Goal: Task Accomplishment & Management: Manage account settings

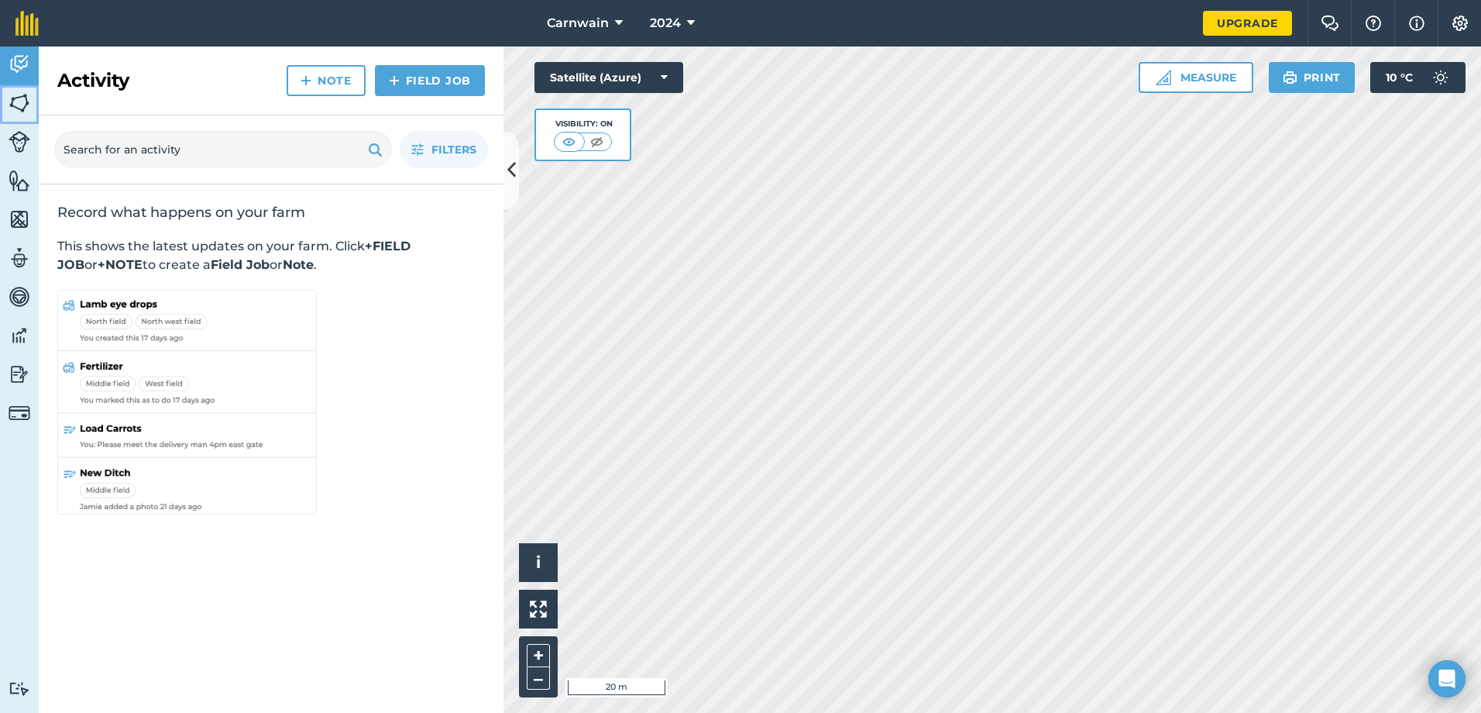
click at [20, 102] on img at bounding box center [20, 102] width 22 height 23
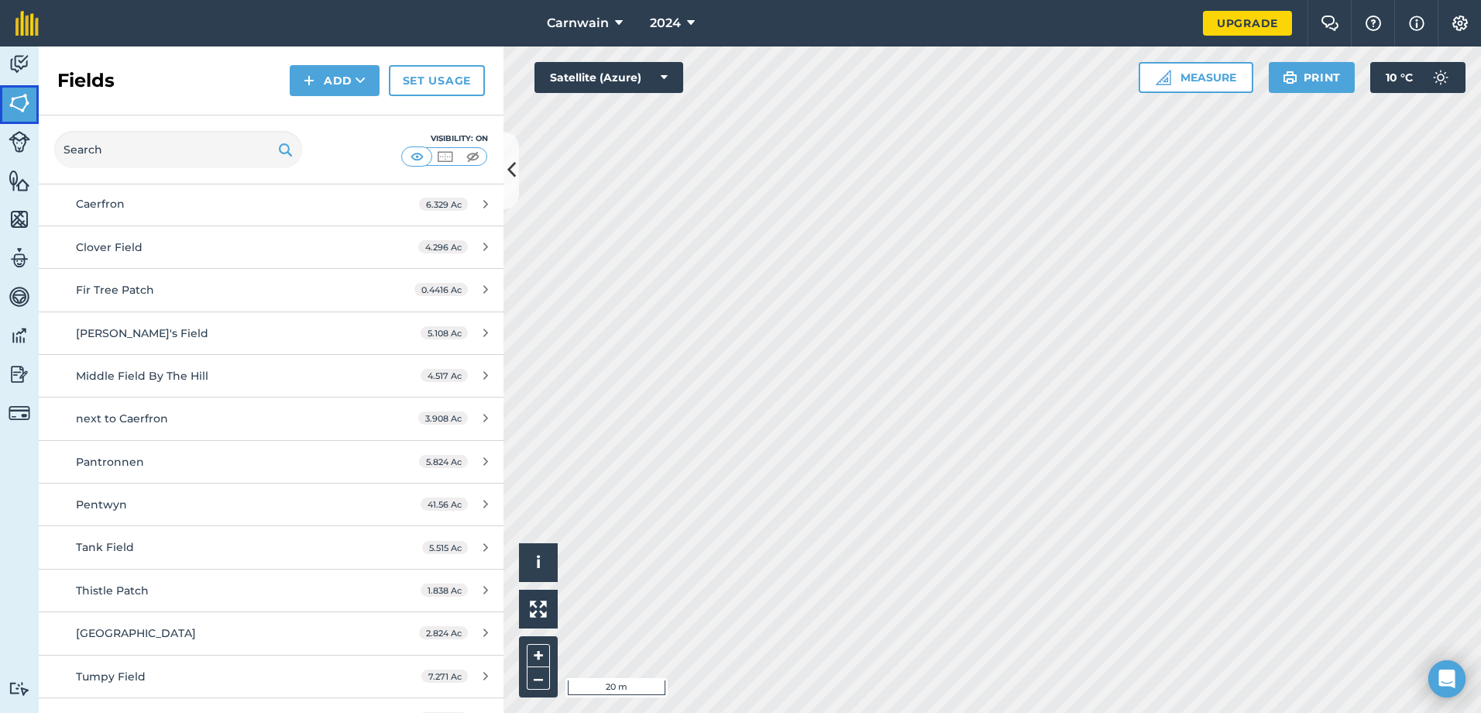
scroll to position [273, 0]
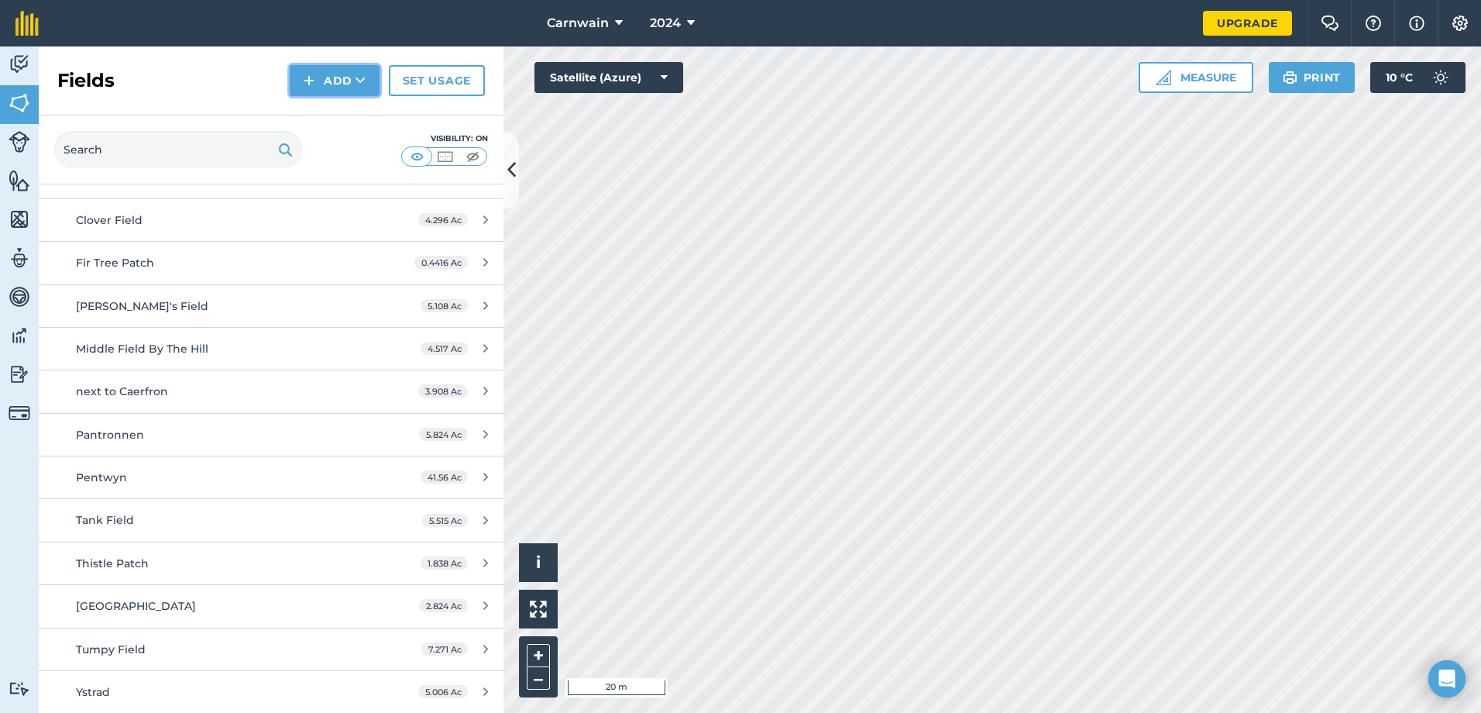
click at [307, 75] on img at bounding box center [309, 80] width 11 height 19
click at [325, 117] on link "Draw" at bounding box center [334, 115] width 85 height 34
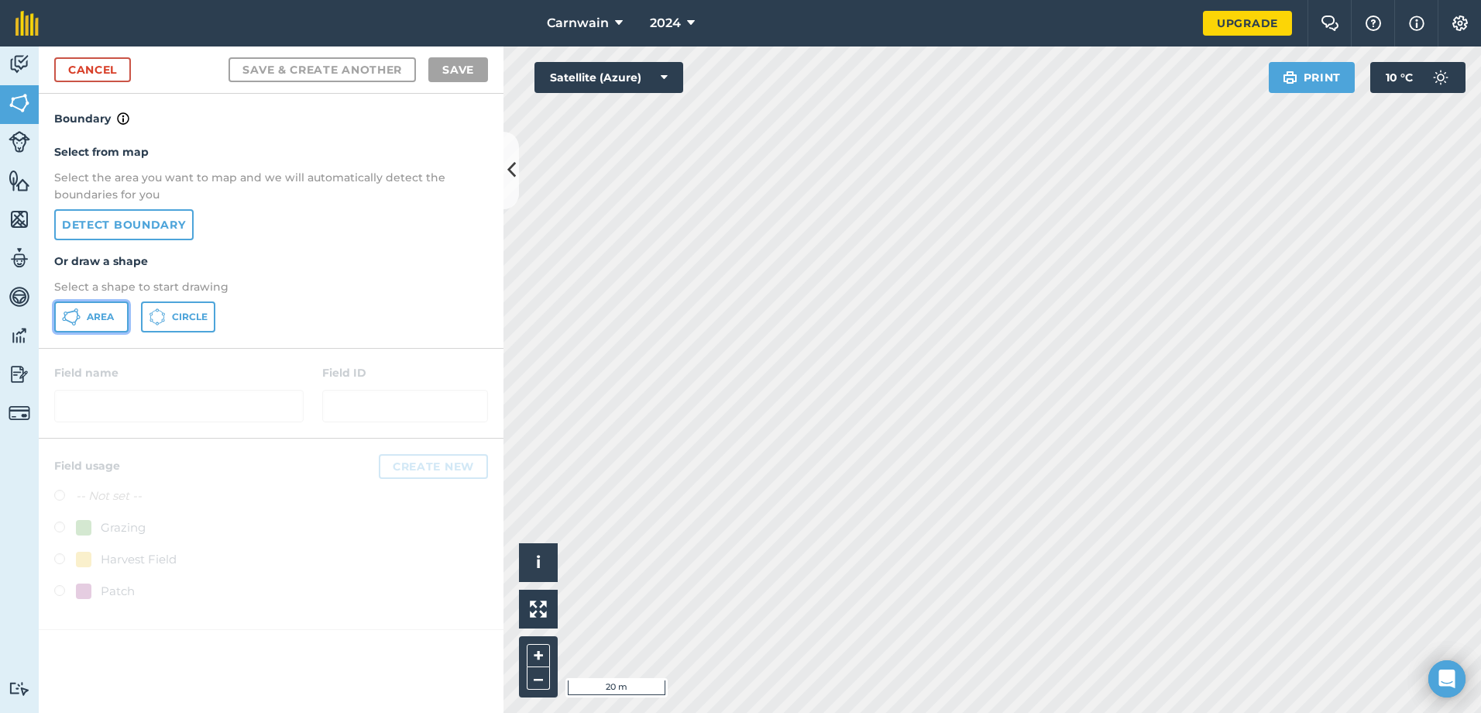
drag, startPoint x: 100, startPoint y: 318, endPoint x: 112, endPoint y: 315, distance: 12.0
click at [101, 318] on span "Area" at bounding box center [100, 317] width 27 height 12
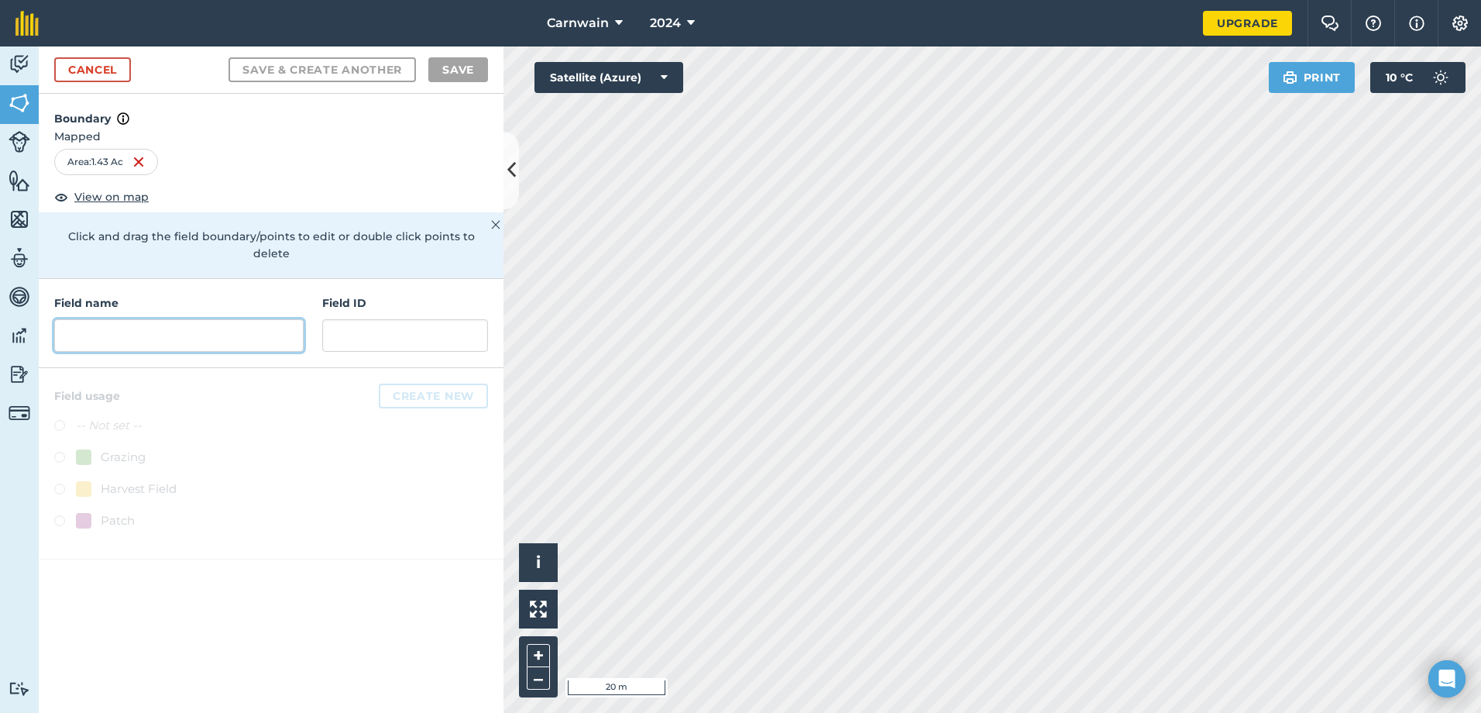
click at [96, 319] on input "text" at bounding box center [178, 335] width 249 height 33
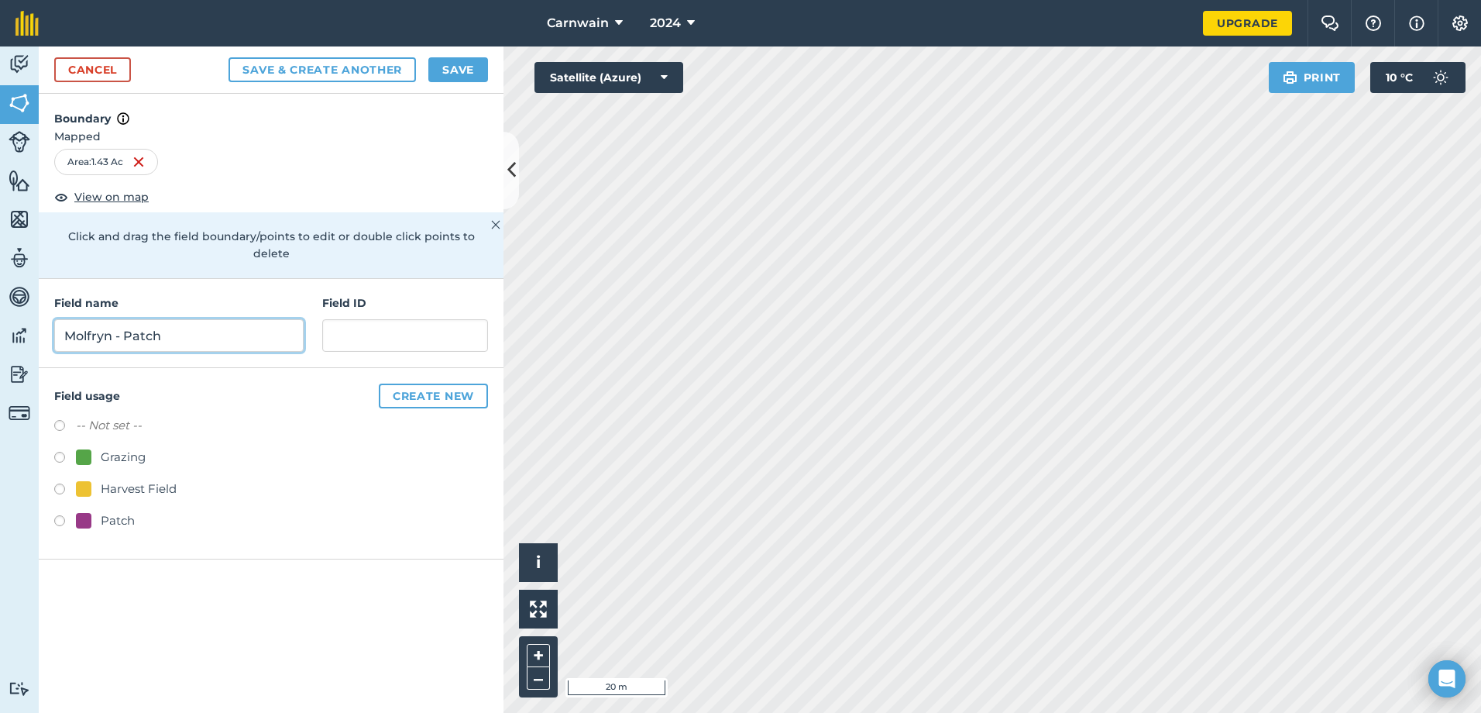
type input "Molfryn - Patch"
click at [456, 70] on button "Save" at bounding box center [458, 69] width 60 height 25
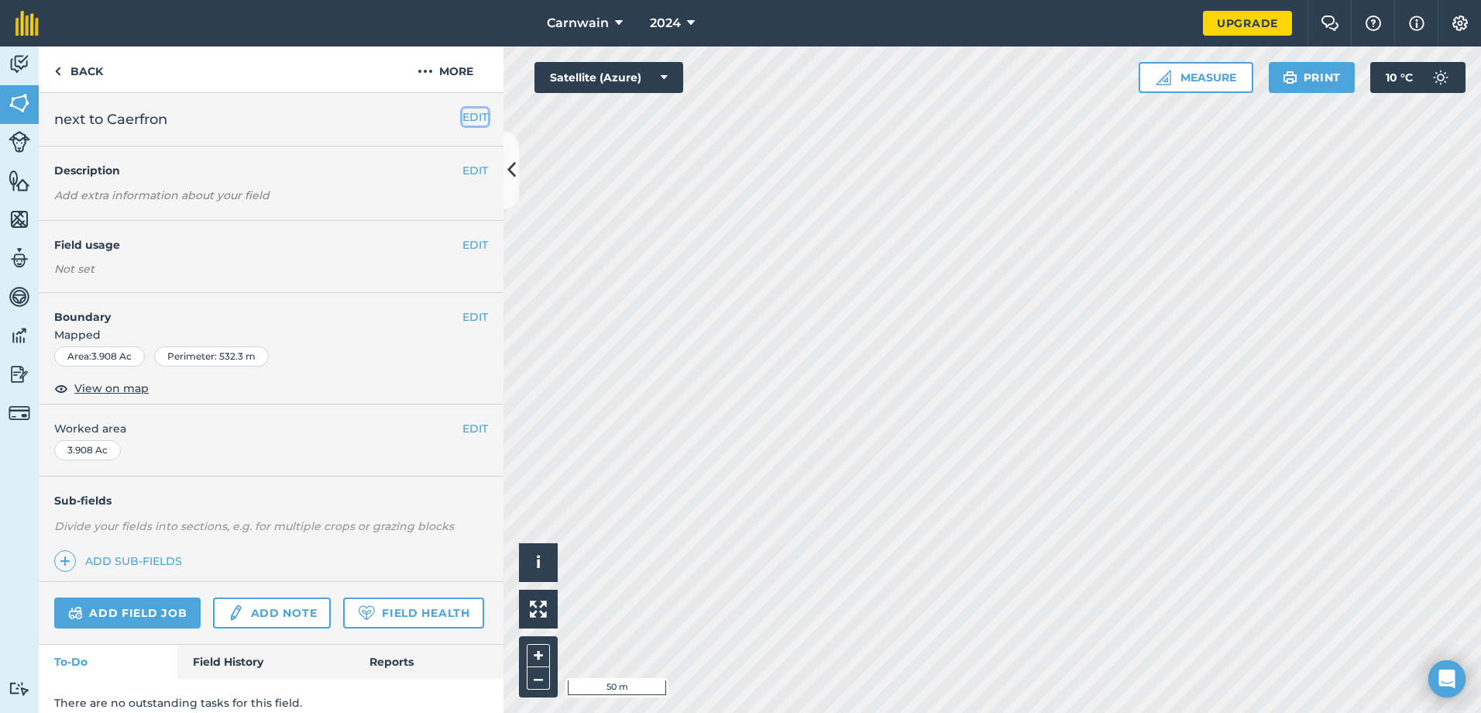
click at [466, 115] on button "EDIT" at bounding box center [476, 116] width 26 height 17
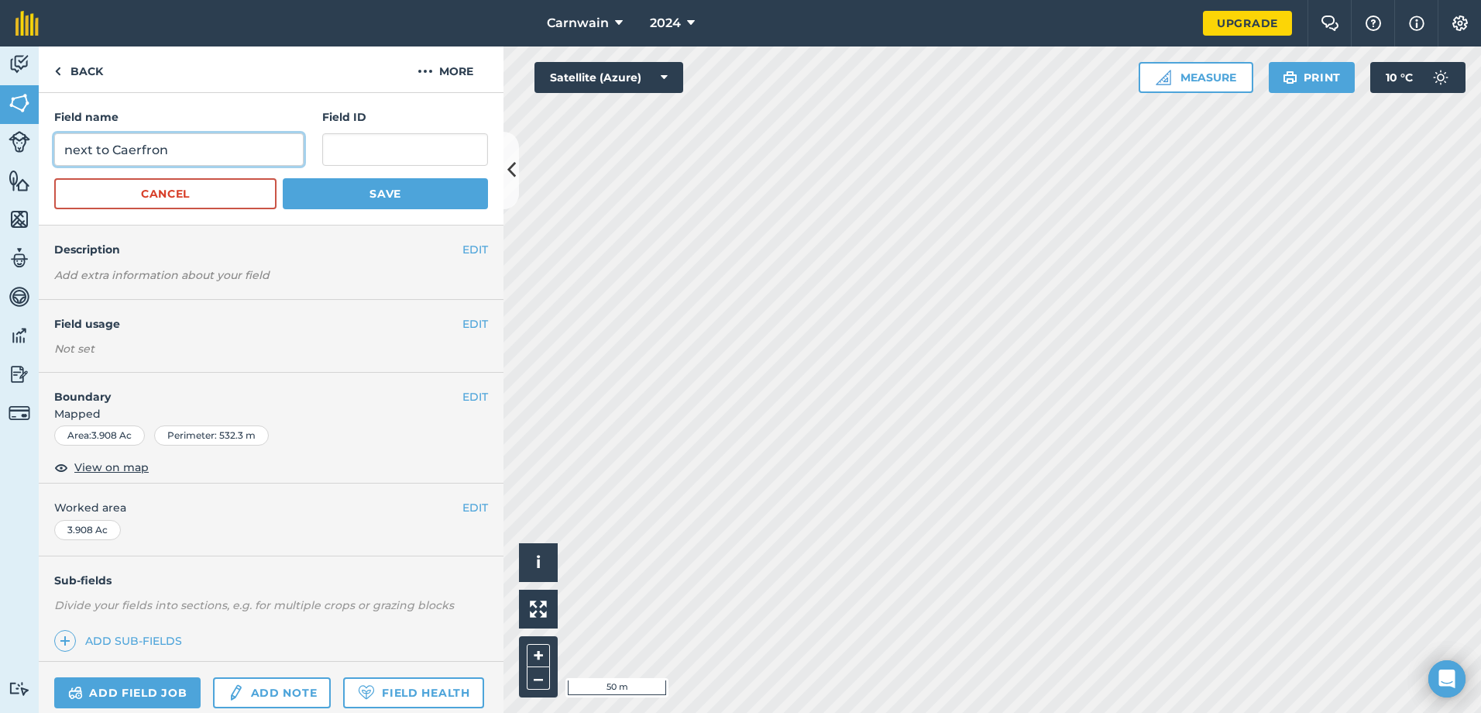
click at [65, 153] on input "next to Caerfron" at bounding box center [178, 149] width 249 height 33
type input "Molfryn - next to Caerfron"
click at [354, 187] on button "Save" at bounding box center [385, 193] width 205 height 31
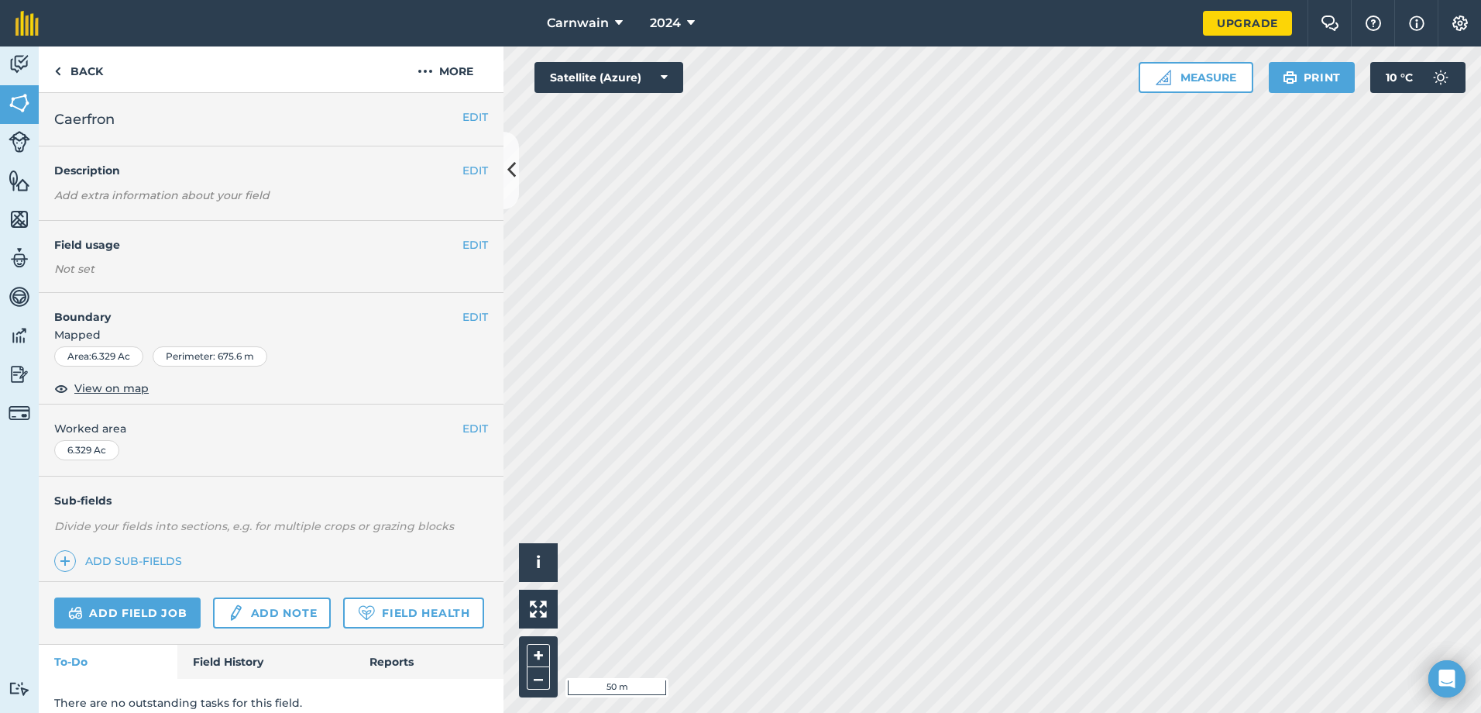
click at [469, 106] on div "EDIT Caerfron" at bounding box center [271, 119] width 465 height 53
click at [469, 112] on button "EDIT" at bounding box center [476, 116] width 26 height 17
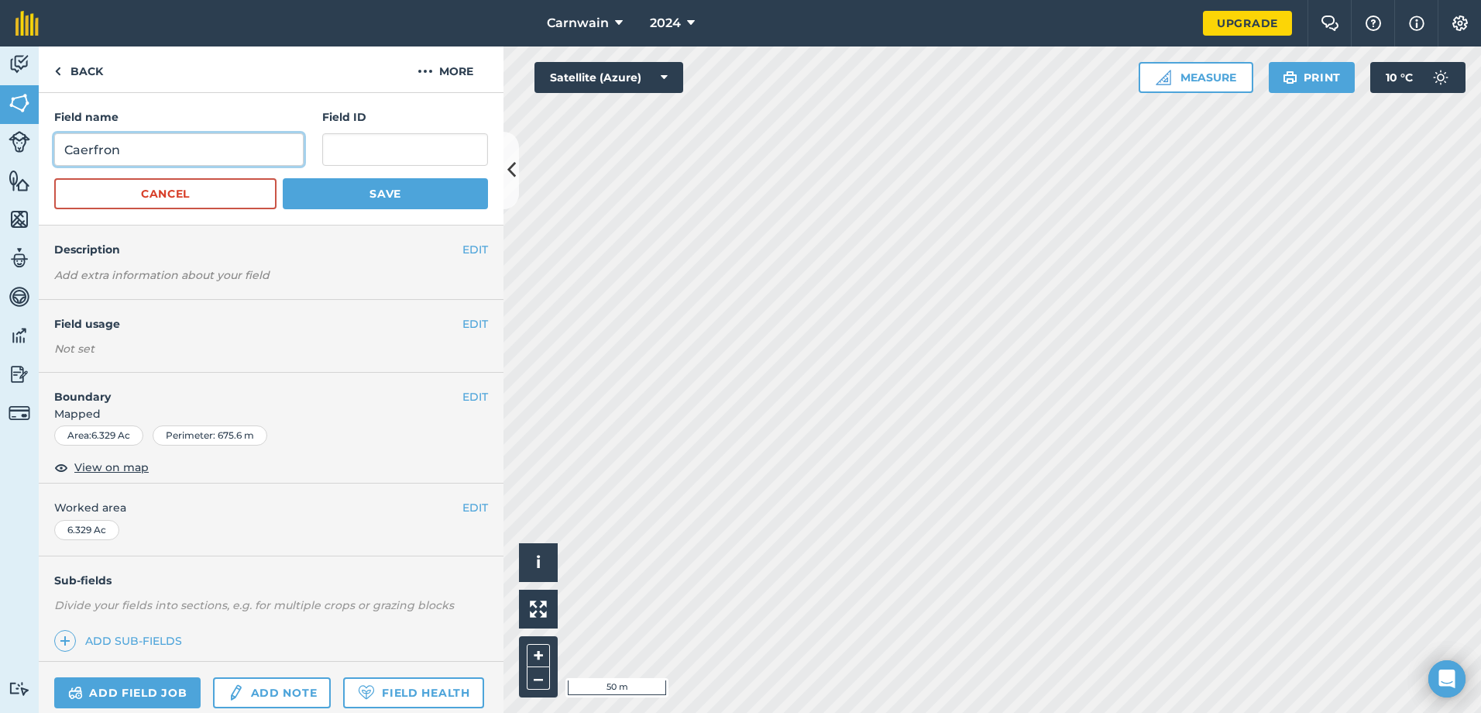
click at [65, 146] on input "Caerfron" at bounding box center [178, 149] width 249 height 33
type input "Molfryn - Caerfron"
click at [360, 190] on button "Save" at bounding box center [385, 193] width 205 height 31
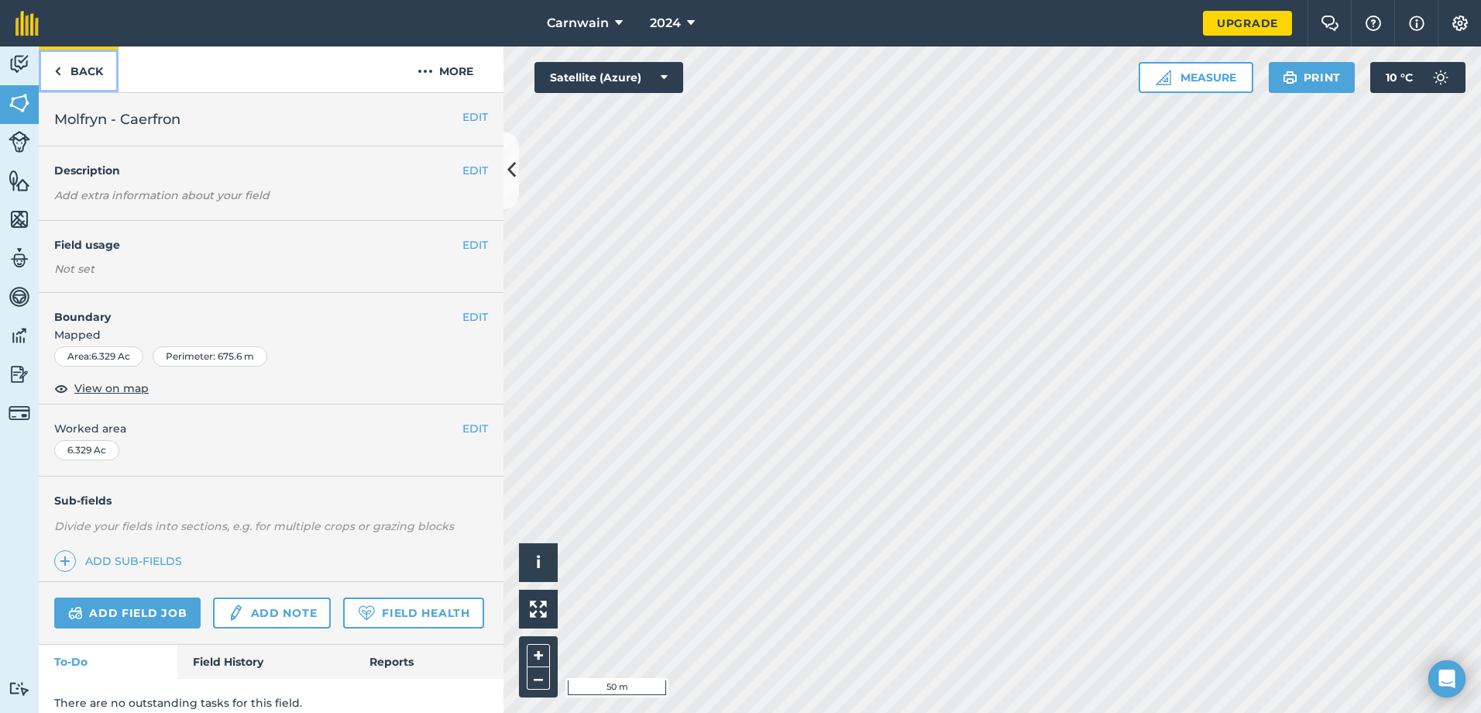
drag, startPoint x: 57, startPoint y: 72, endPoint x: 67, endPoint y: 78, distance: 11.2
click at [58, 72] on img at bounding box center [57, 71] width 7 height 19
click at [18, 103] on img at bounding box center [20, 102] width 22 height 23
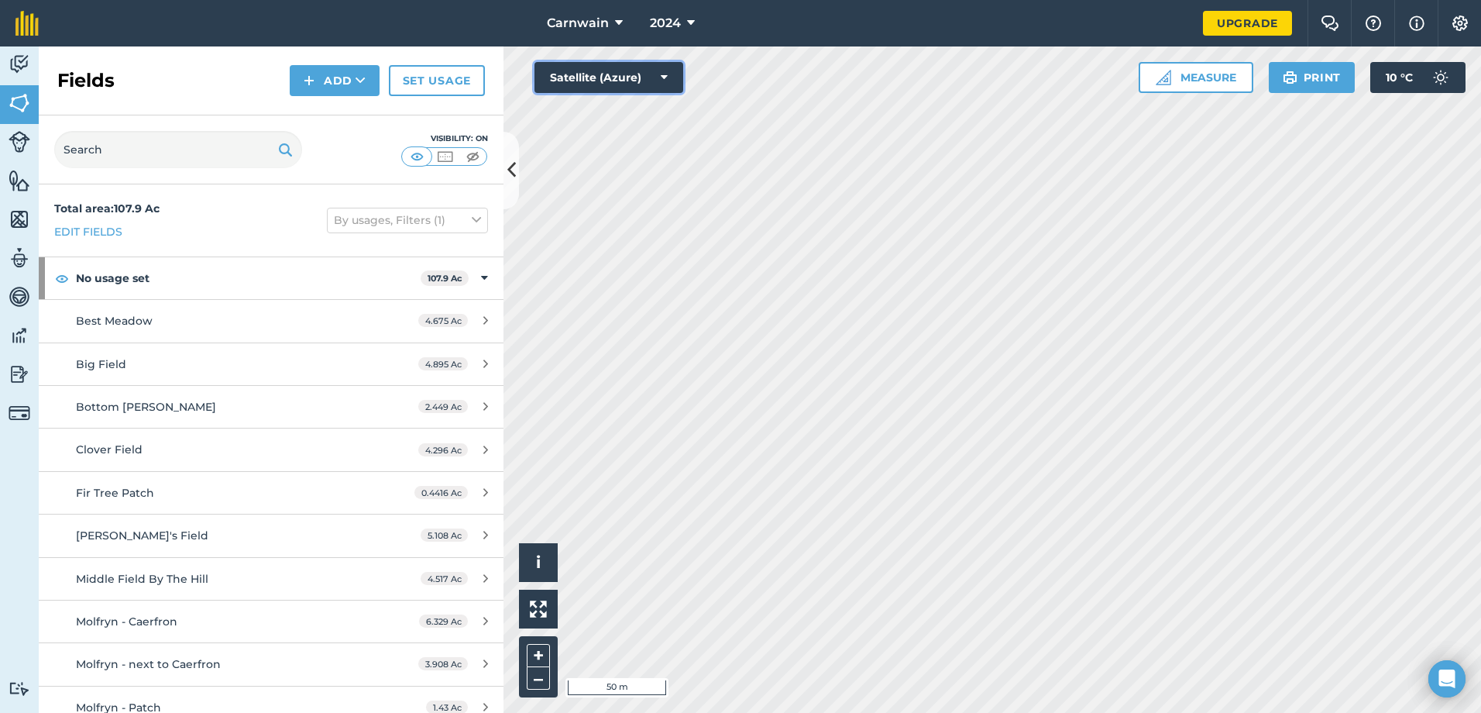
click at [665, 81] on icon at bounding box center [664, 77] width 7 height 15
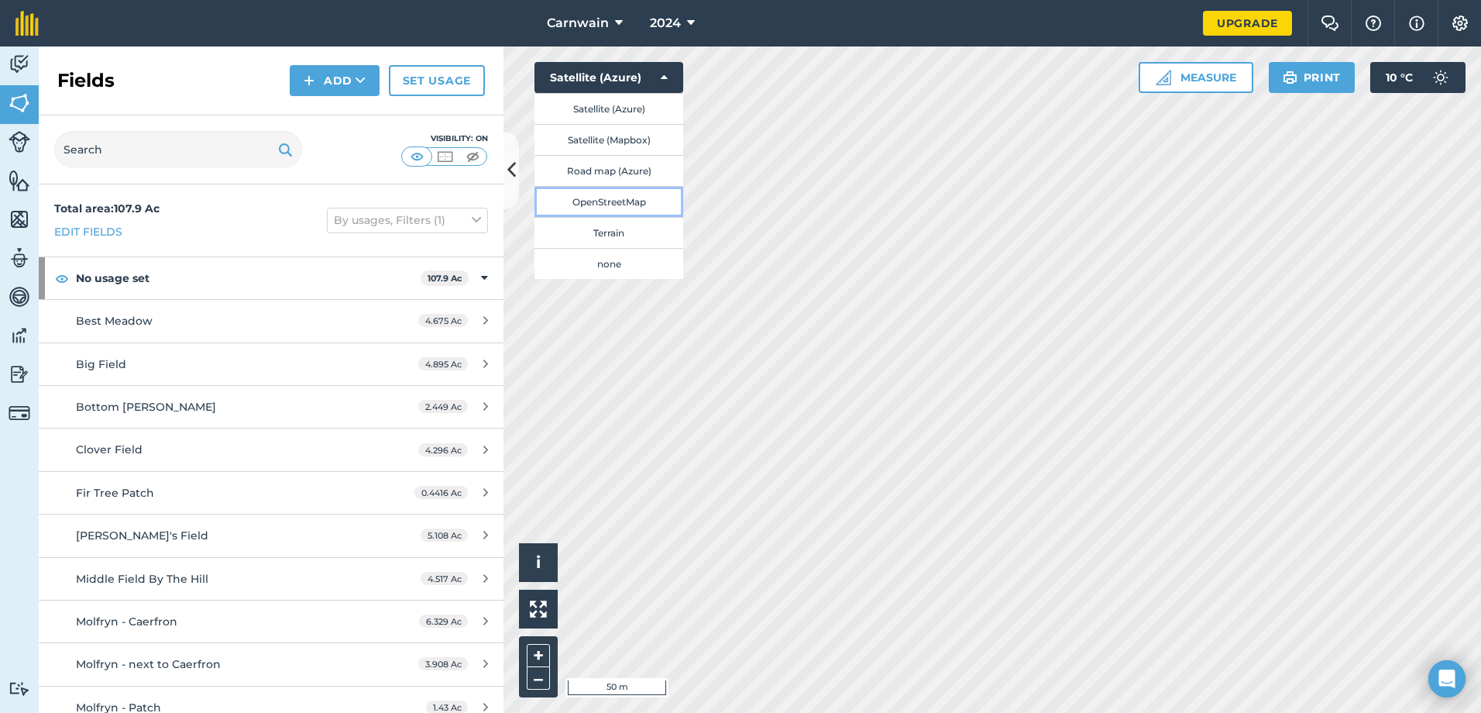
click at [605, 204] on button "OpenStreetMap" at bounding box center [609, 201] width 149 height 31
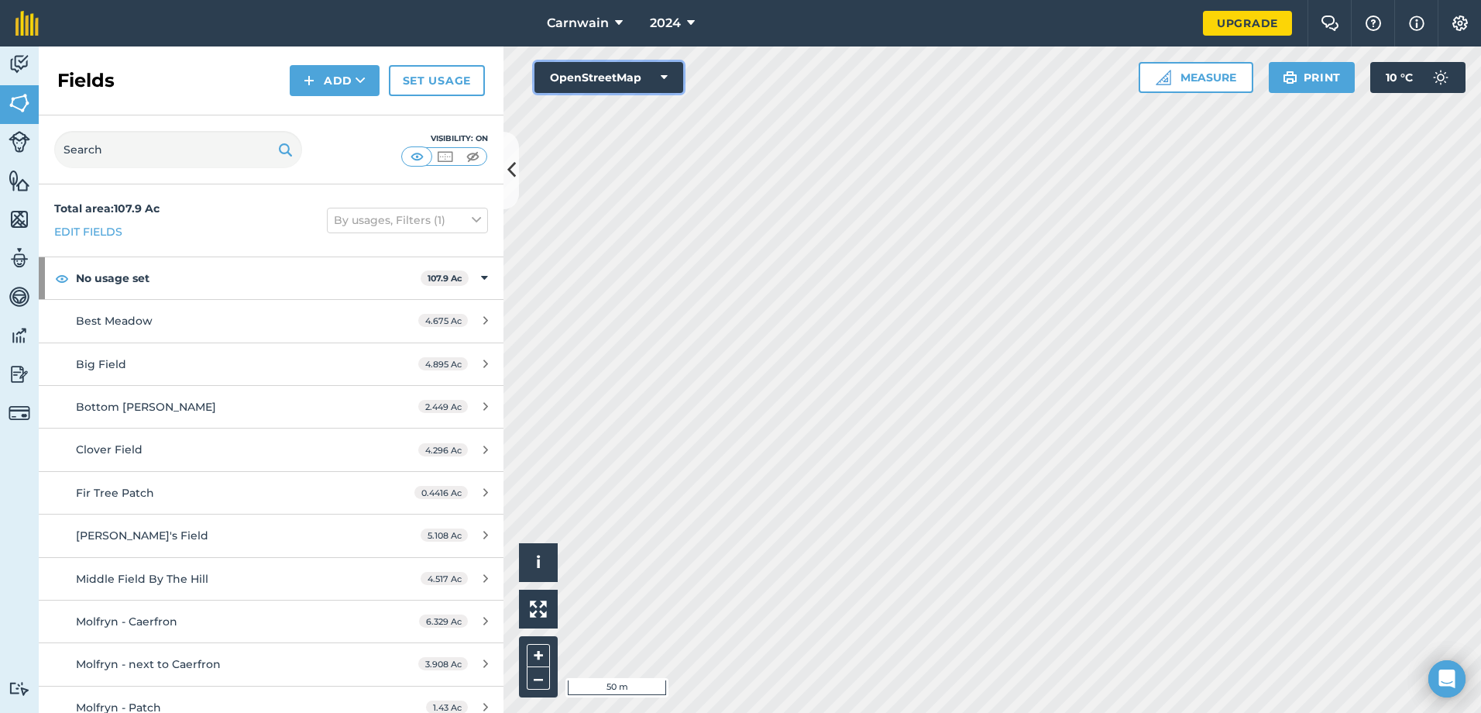
click at [661, 76] on icon at bounding box center [664, 77] width 7 height 15
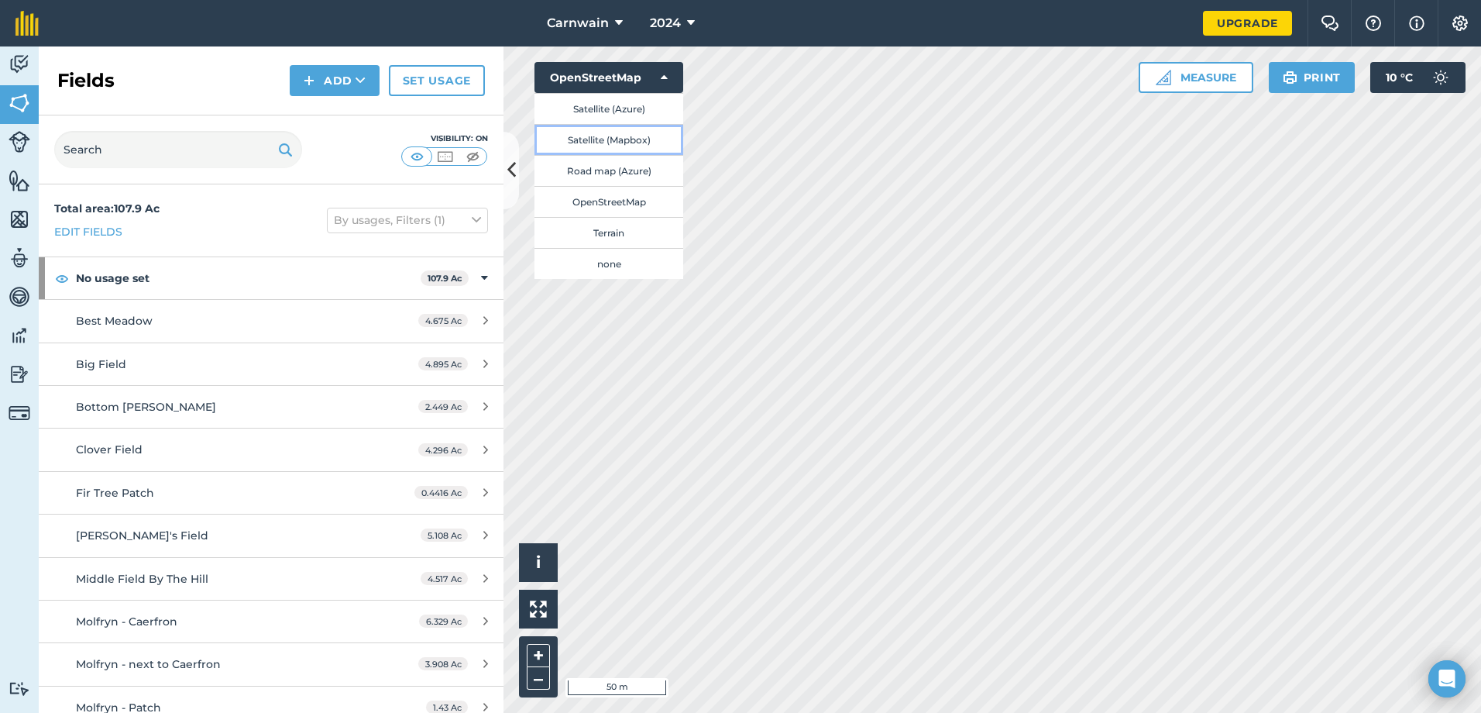
click at [586, 135] on button "Satellite (Mapbox)" at bounding box center [609, 139] width 149 height 31
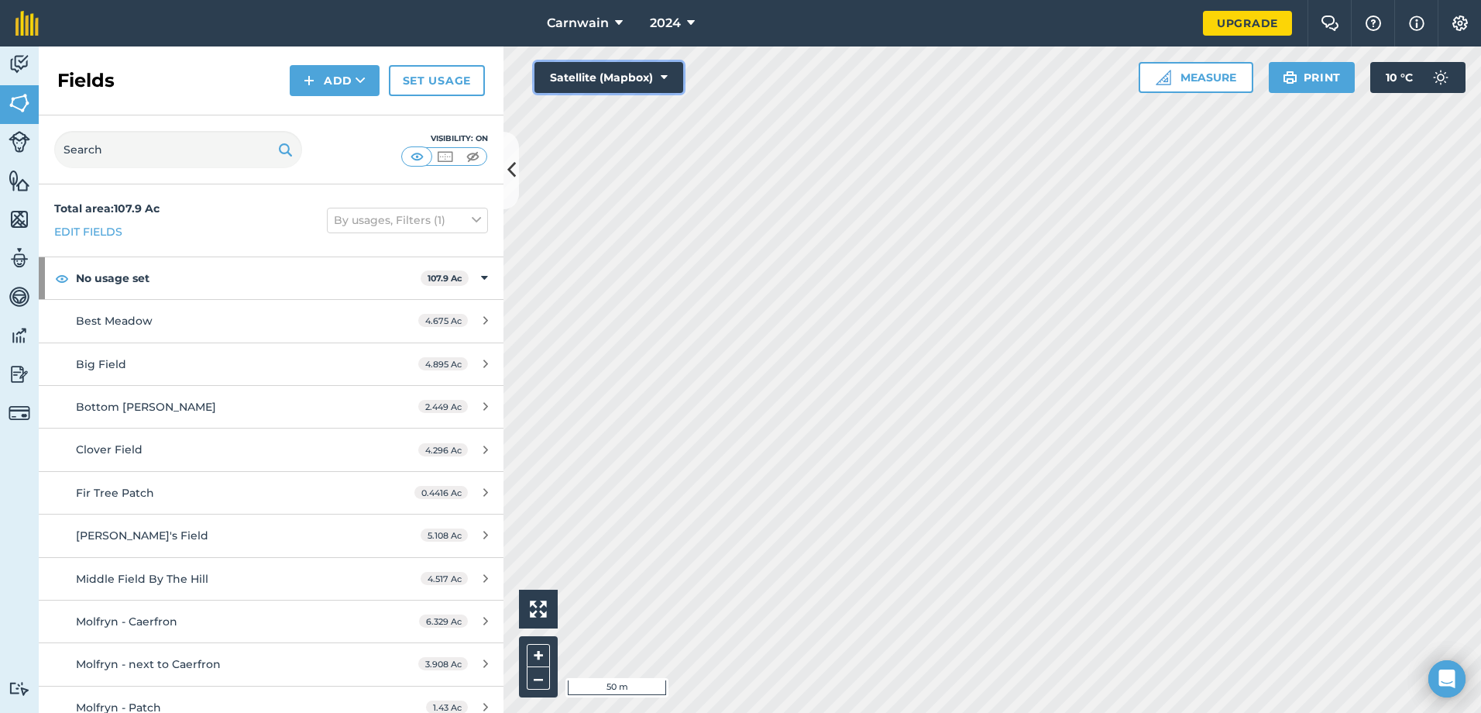
click at [673, 77] on button "Satellite (Mapbox)" at bounding box center [609, 77] width 149 height 31
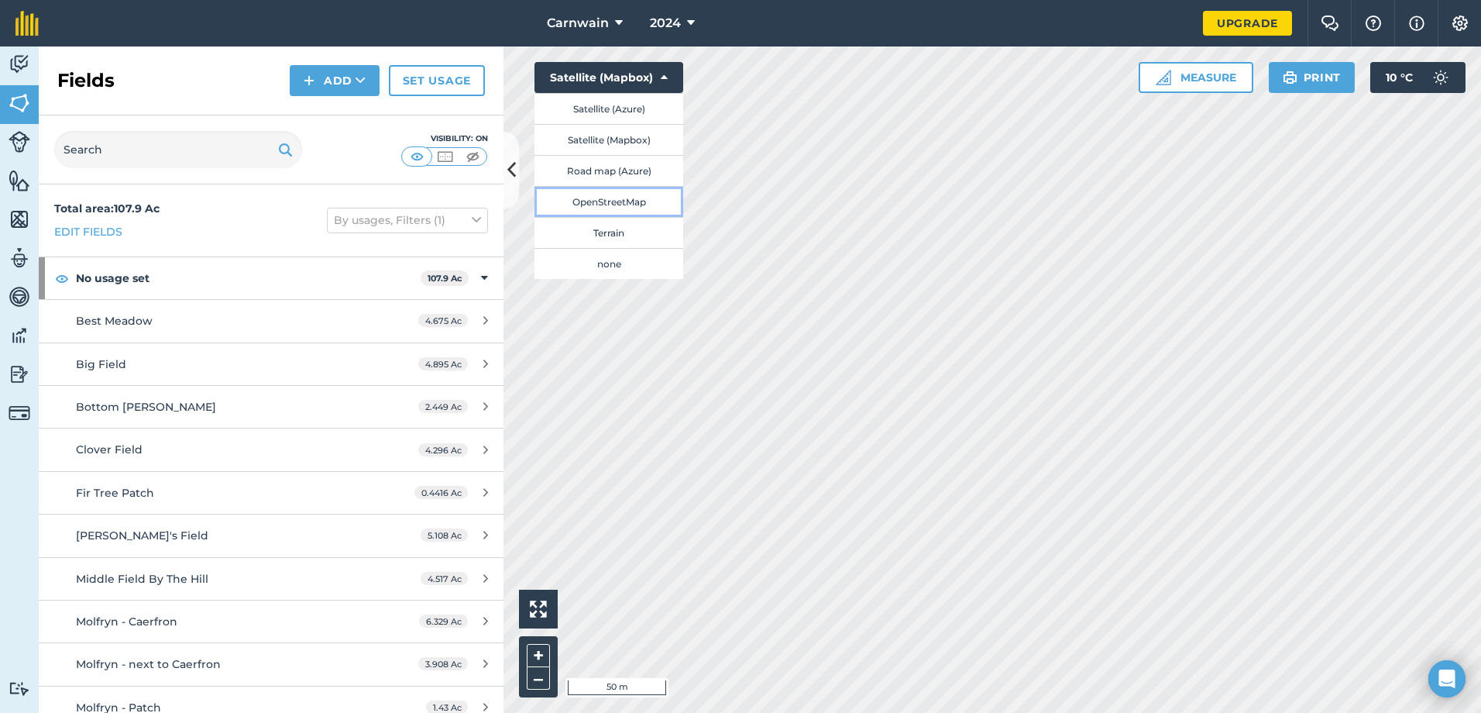
click at [606, 198] on button "OpenStreetMap" at bounding box center [609, 201] width 149 height 31
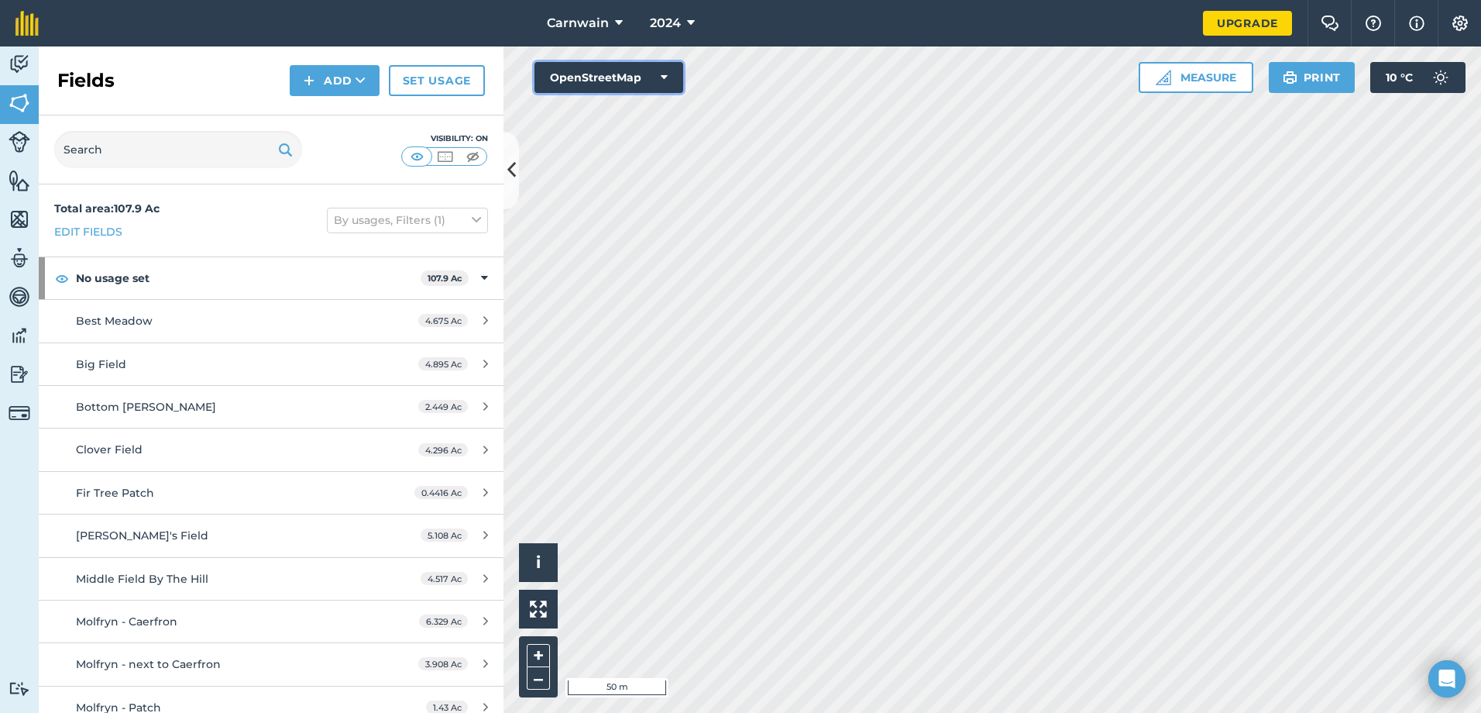
click at [662, 77] on icon at bounding box center [664, 77] width 7 height 15
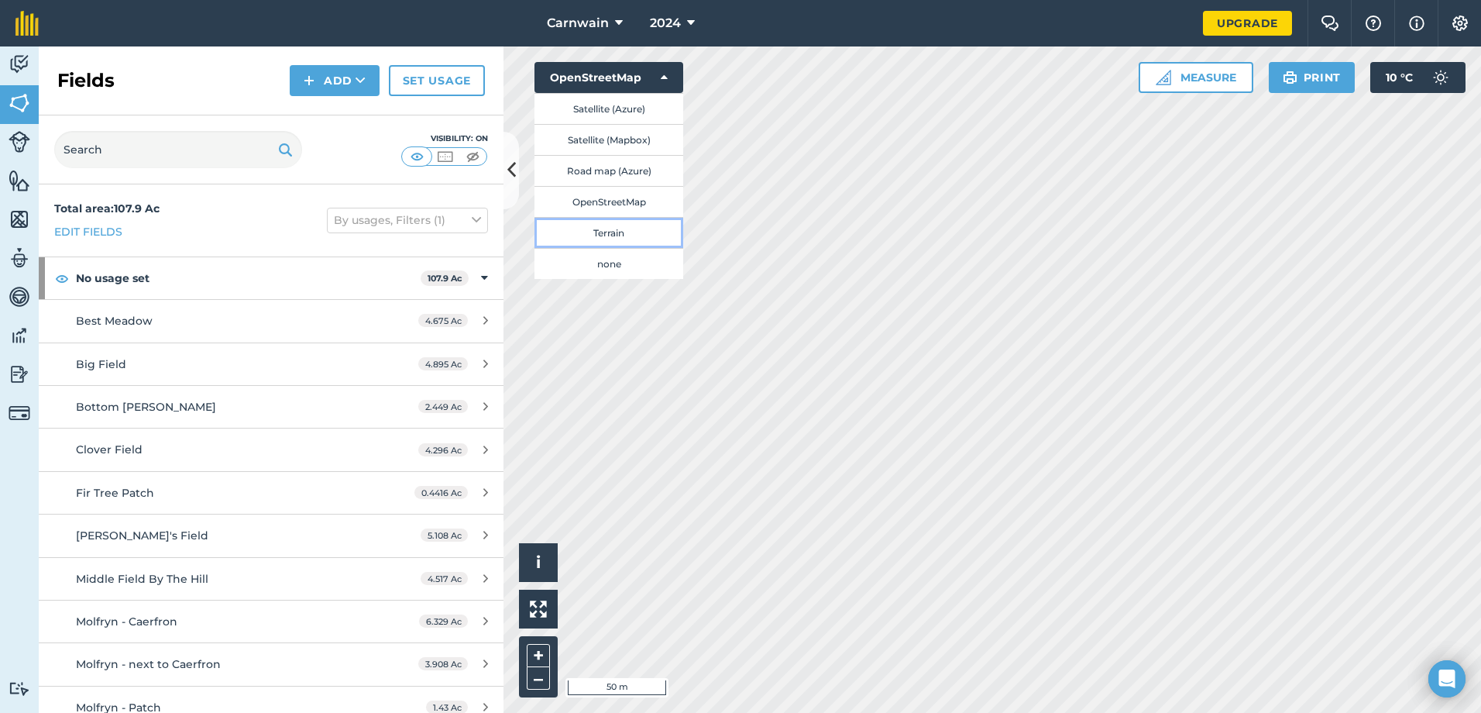
click at [598, 233] on button "Terrain" at bounding box center [609, 232] width 149 height 31
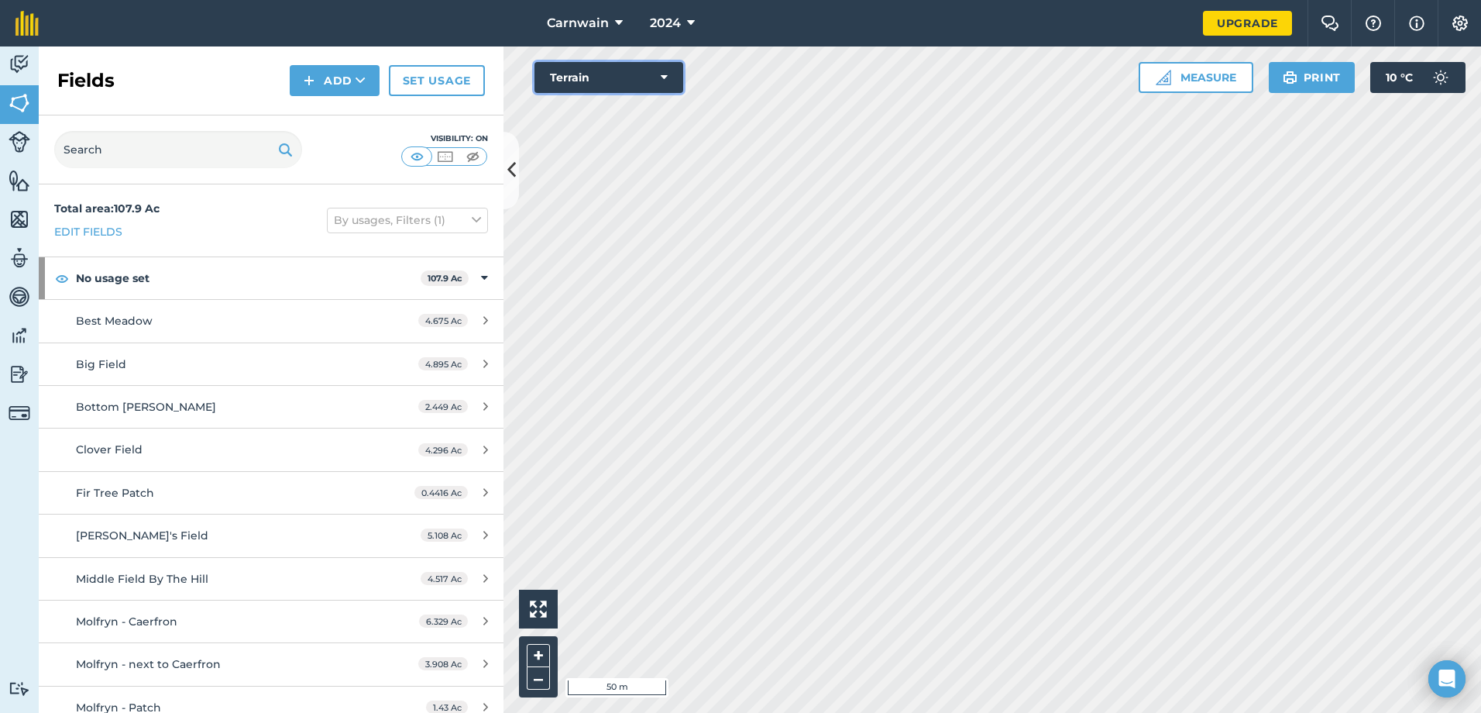
click at [671, 79] on button "Terrain" at bounding box center [609, 77] width 149 height 31
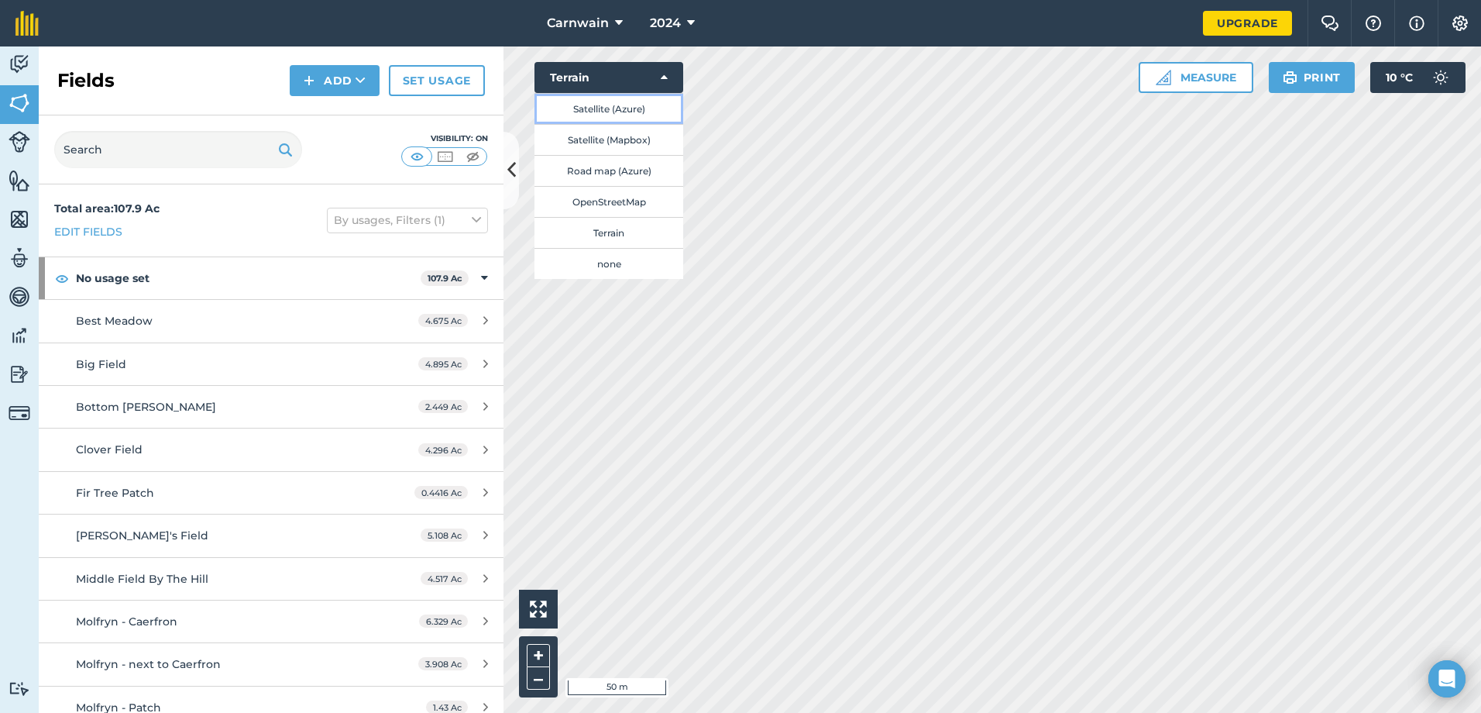
click at [611, 112] on button "Satellite (Azure)" at bounding box center [609, 108] width 149 height 31
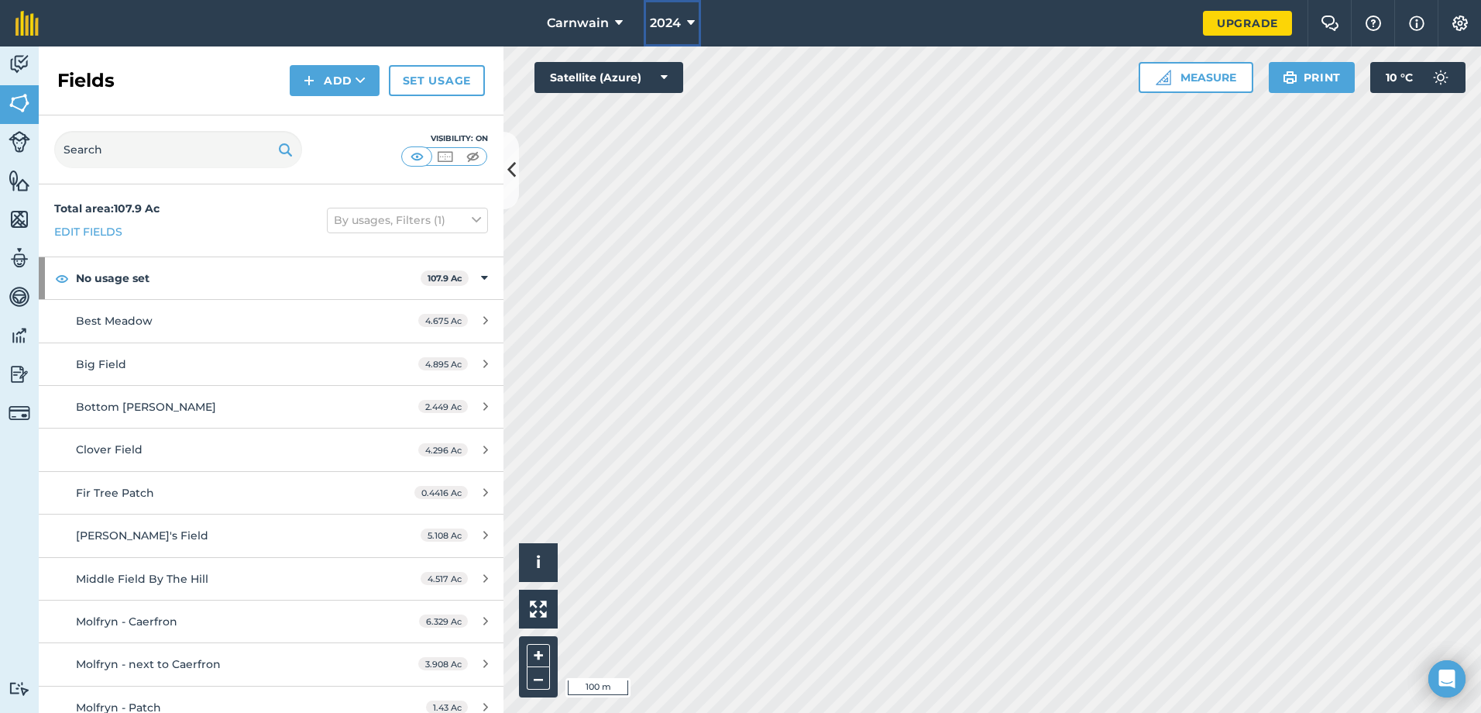
click at [692, 21] on icon at bounding box center [691, 23] width 8 height 19
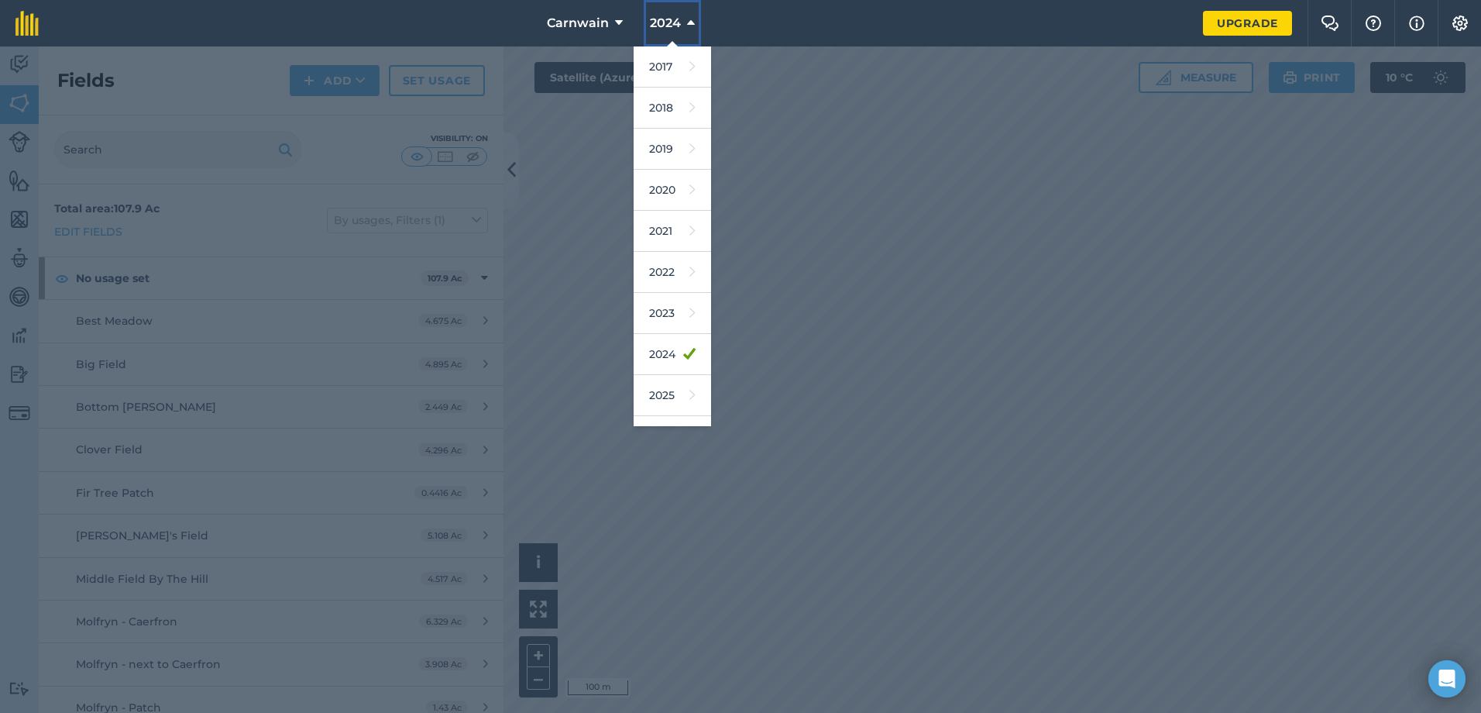
click at [693, 23] on icon at bounding box center [691, 23] width 8 height 19
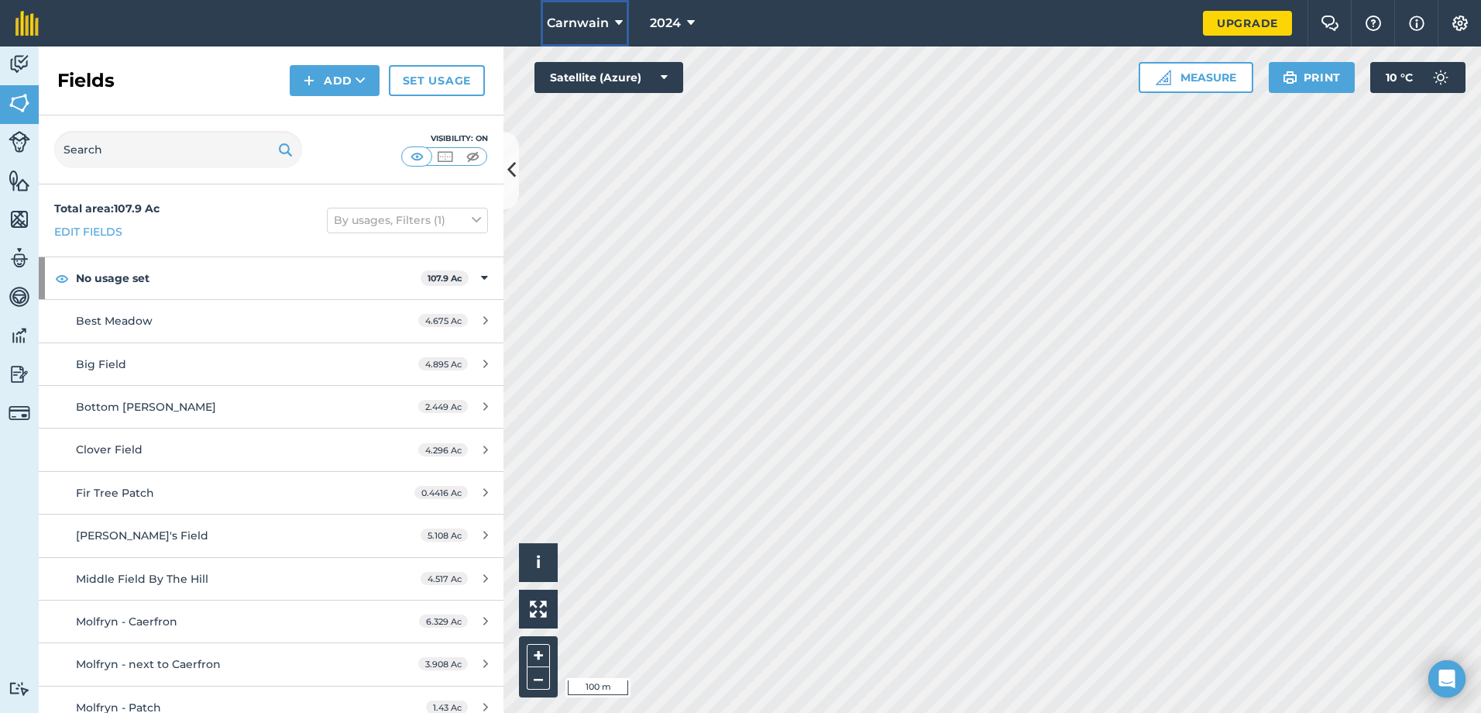
click at [615, 24] on icon at bounding box center [619, 23] width 8 height 19
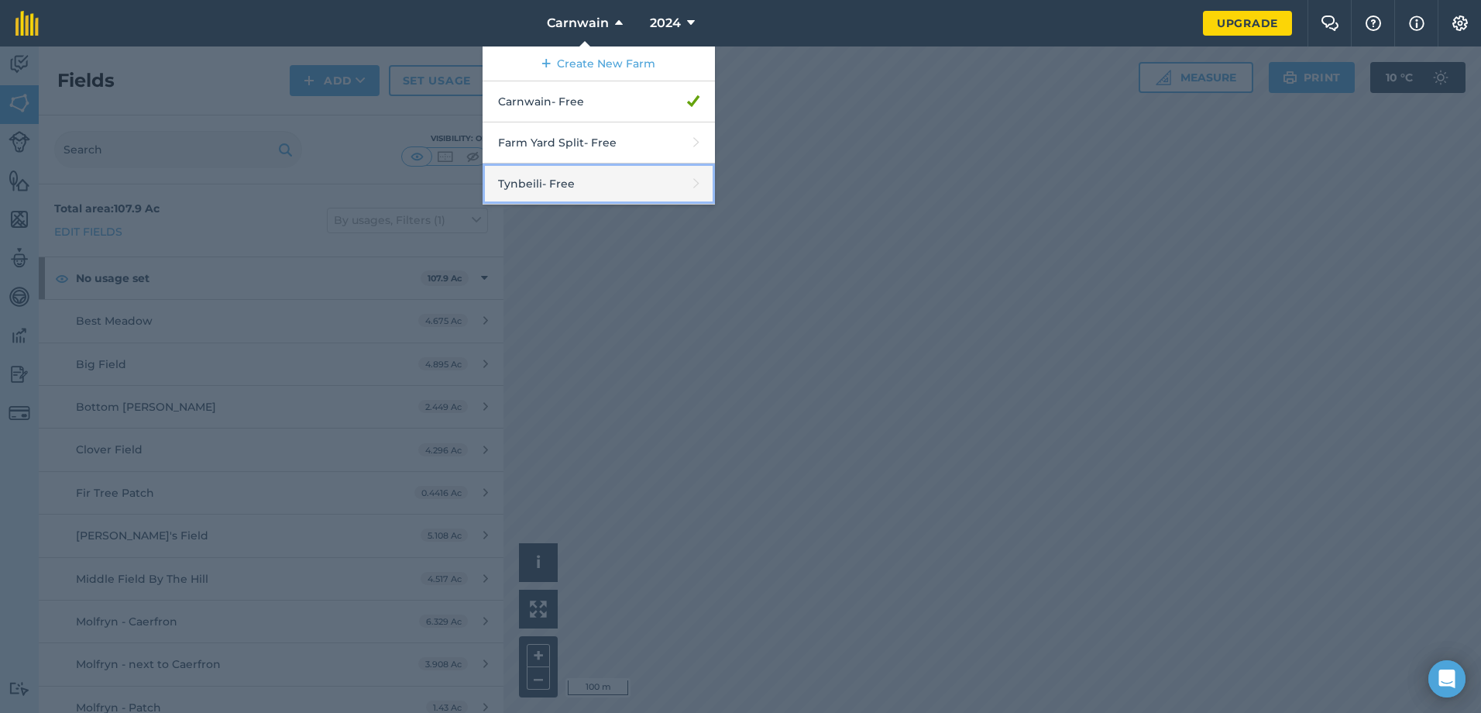
click at [559, 180] on link "Tynbeili - Free" at bounding box center [599, 183] width 232 height 41
